Goal: Task Accomplishment & Management: Use online tool/utility

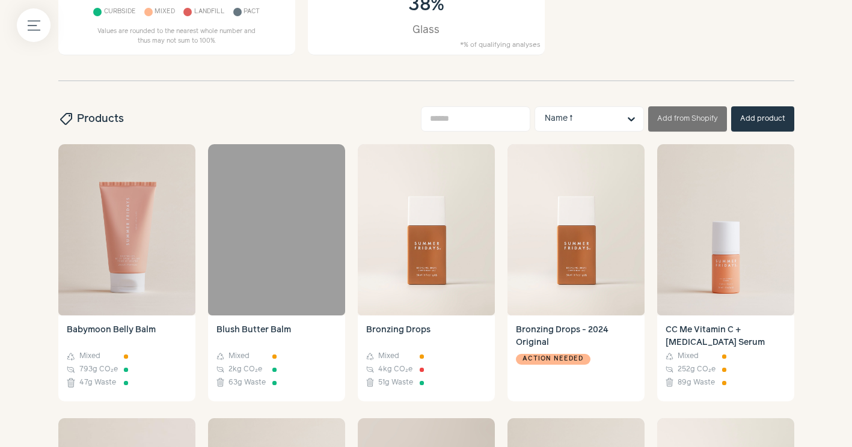
scroll to position [317, 0]
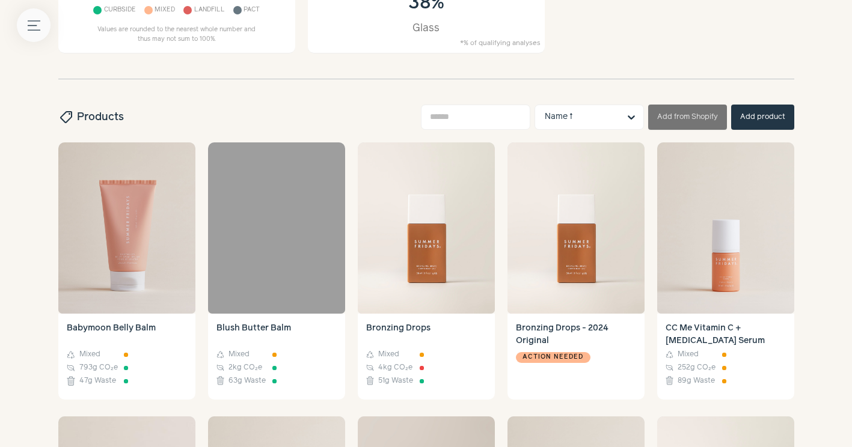
click at [26, 22] on button "Menu button" at bounding box center [34, 25] width 34 height 34
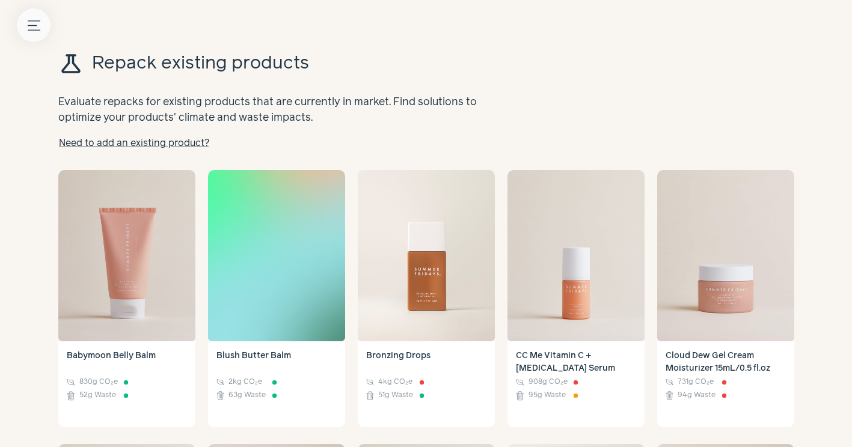
click at [29, 23] on icon "Menu button" at bounding box center [34, 25] width 13 height 13
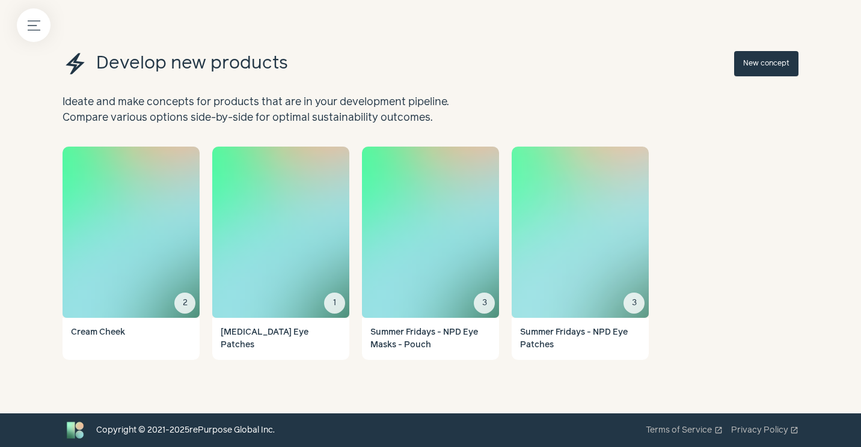
click at [597, 204] on img at bounding box center [580, 232] width 137 height 171
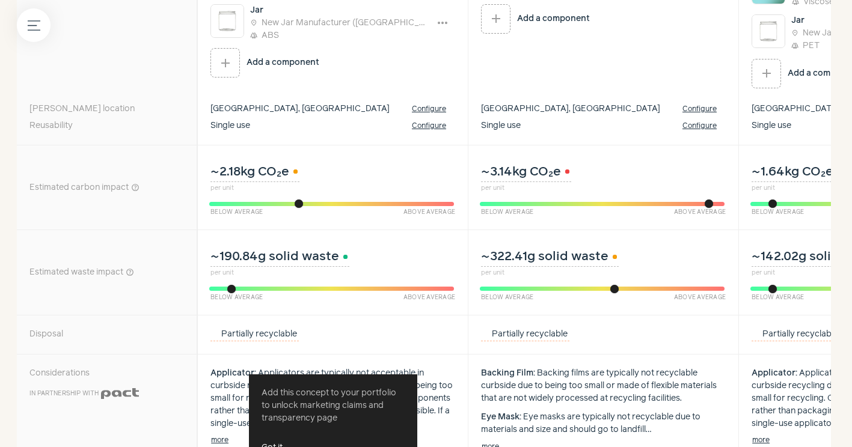
scroll to position [434, 0]
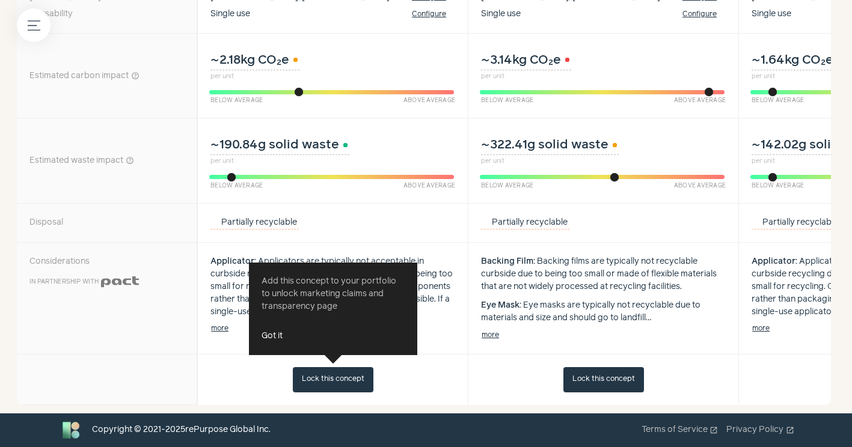
click at [458, 357] on div "Lock this concept" at bounding box center [332, 380] width 271 height 51
click at [272, 330] on button "Got it" at bounding box center [272, 336] width 21 height 13
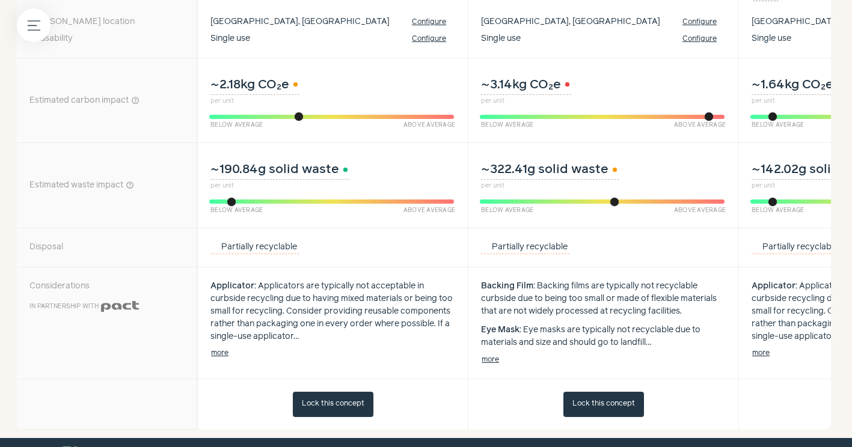
scroll to position [402, 0]
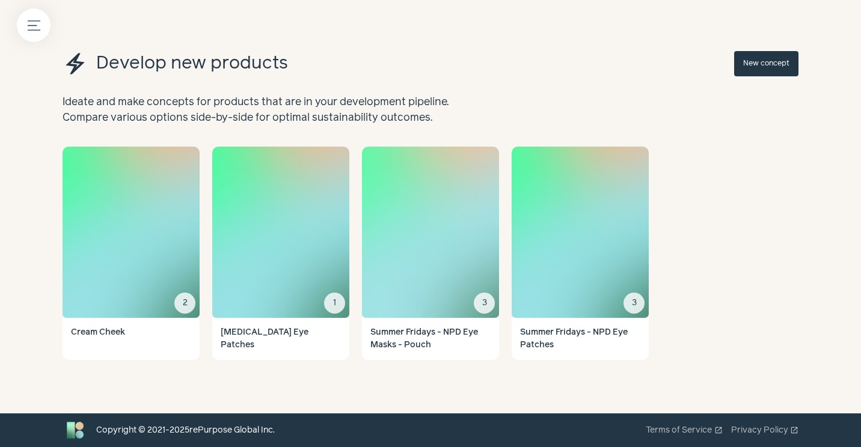
click at [426, 346] on h4 "Summer Fridays - NPD Eye Masks - Pouch" at bounding box center [430, 339] width 120 height 25
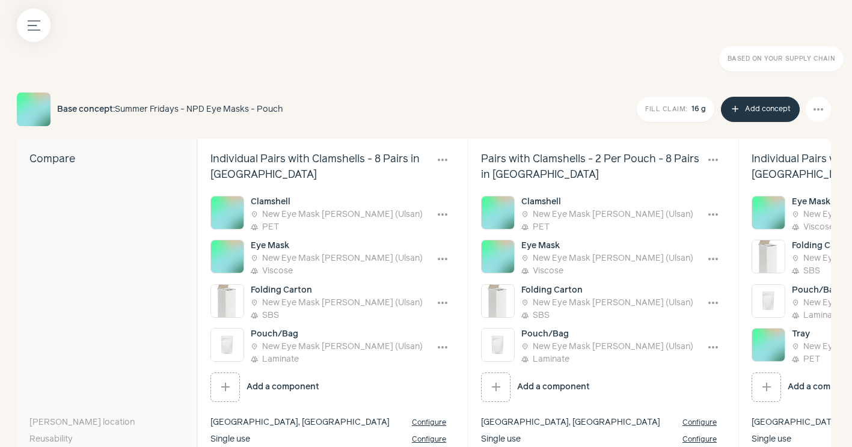
click at [748, 80] on div "Based on your supply chain" at bounding box center [426, 59] width 852 height 51
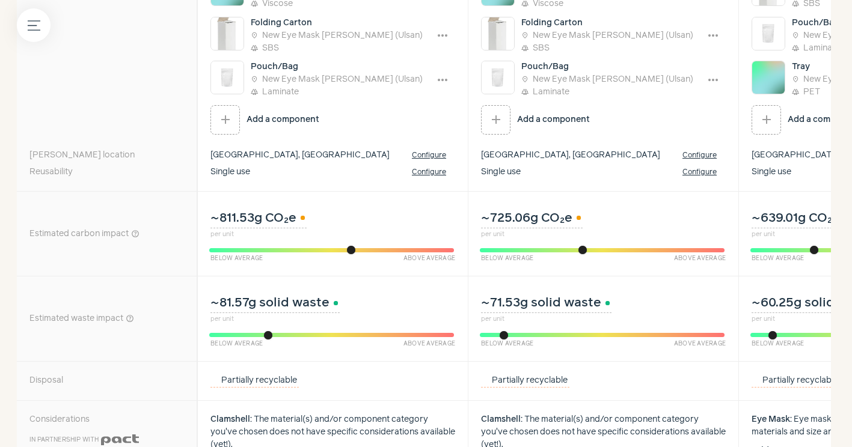
scroll to position [267, 0]
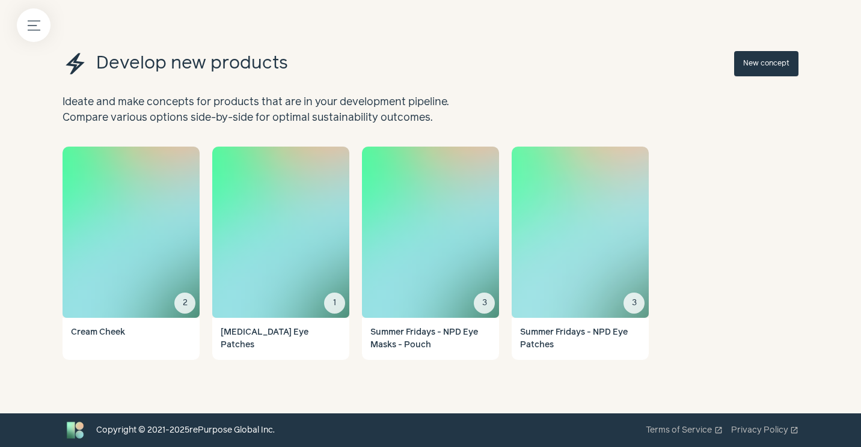
click at [567, 337] on h4 "Summer Fridays - NPD Eye Patches" at bounding box center [580, 339] width 120 height 25
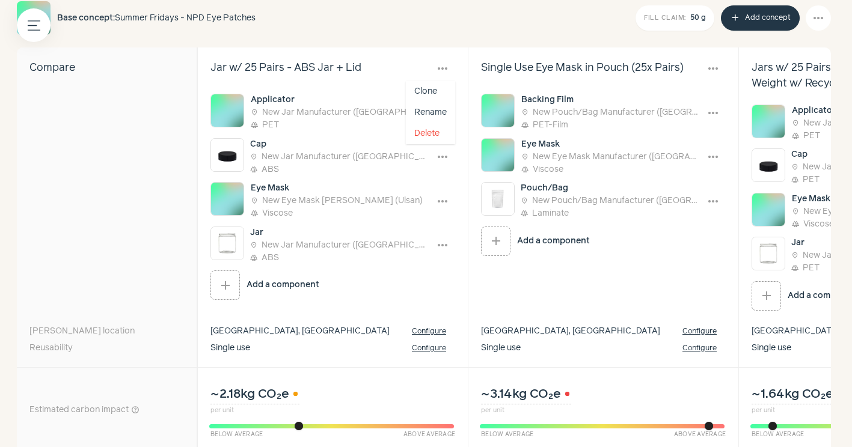
click at [444, 69] on span "more_horiz" at bounding box center [442, 68] width 14 height 14
click at [337, 352] on div "Single use Configure" at bounding box center [332, 354] width 271 height 28
click at [443, 113] on span "more_horiz" at bounding box center [442, 113] width 14 height 14
click at [436, 132] on button "Edit" at bounding box center [434, 136] width 42 height 21
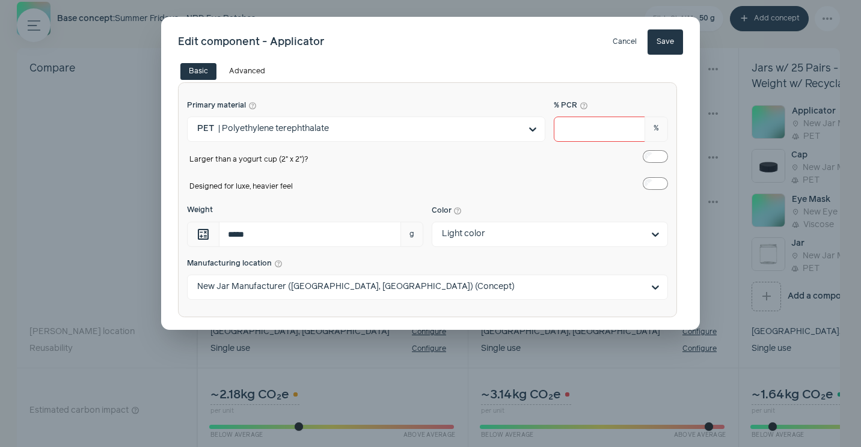
click at [625, 40] on button "Cancel" at bounding box center [625, 41] width 42 height 25
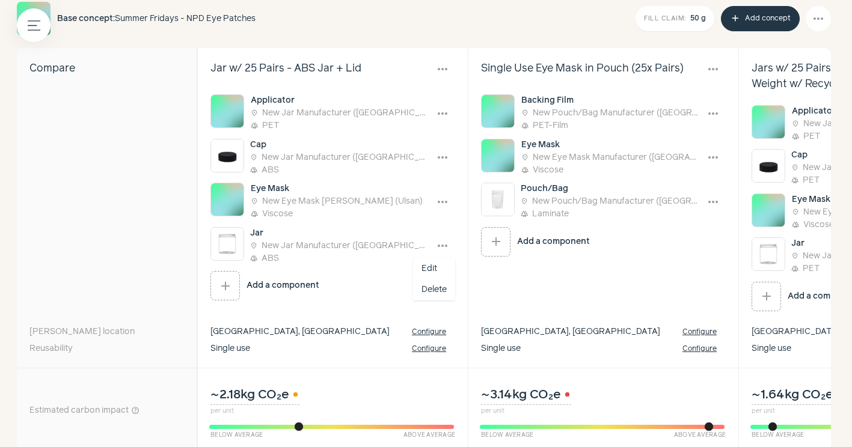
click at [448, 246] on span "more_horiz" at bounding box center [442, 246] width 14 height 14
click at [438, 268] on button "Edit" at bounding box center [434, 269] width 42 height 21
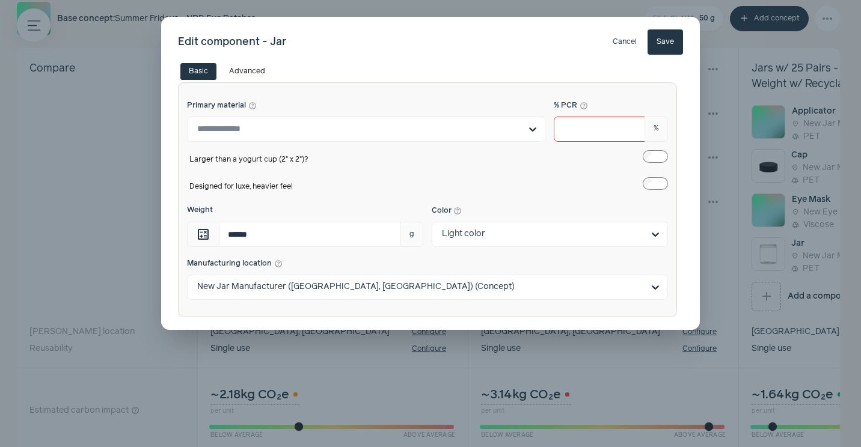
click at [624, 43] on button "Cancel" at bounding box center [625, 41] width 42 height 25
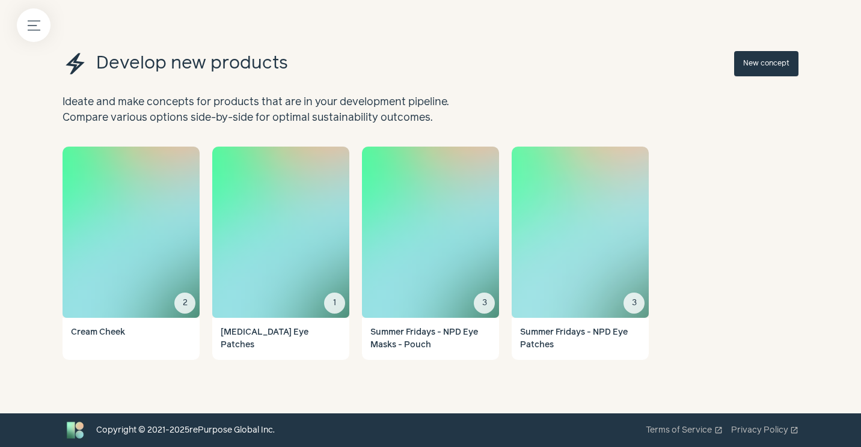
click at [596, 248] on img at bounding box center [580, 232] width 137 height 171
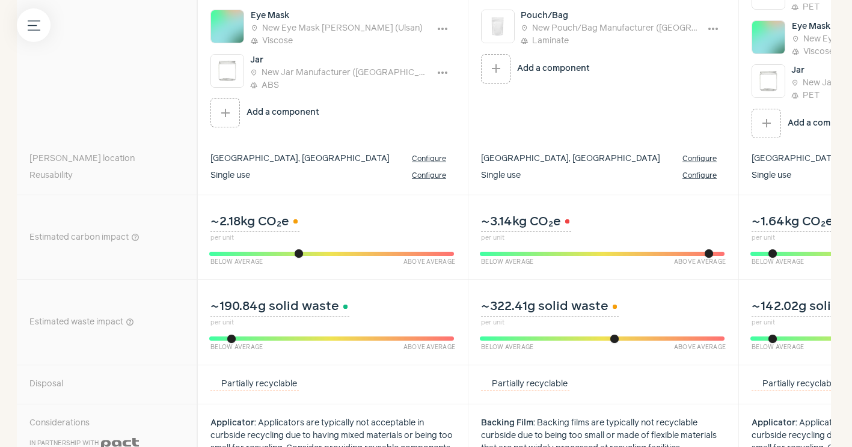
scroll to position [268, 0]
